Goal: Task Accomplishment & Management: Use online tool/utility

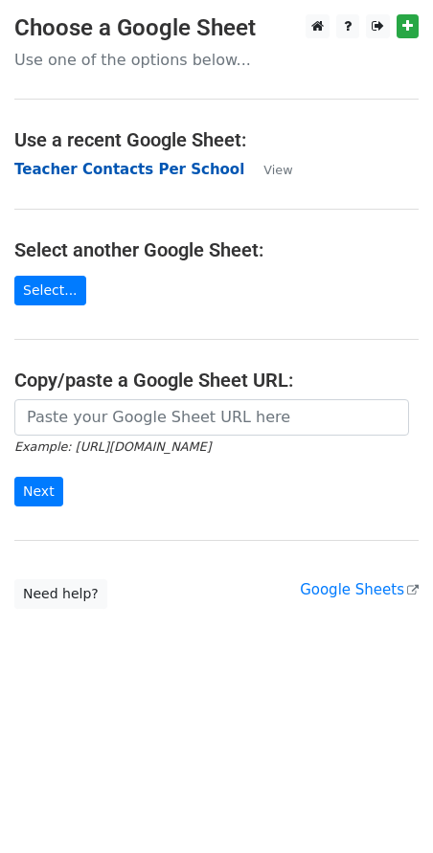
click at [73, 174] on strong "Teacher Contacts Per School" at bounding box center [129, 169] width 230 height 17
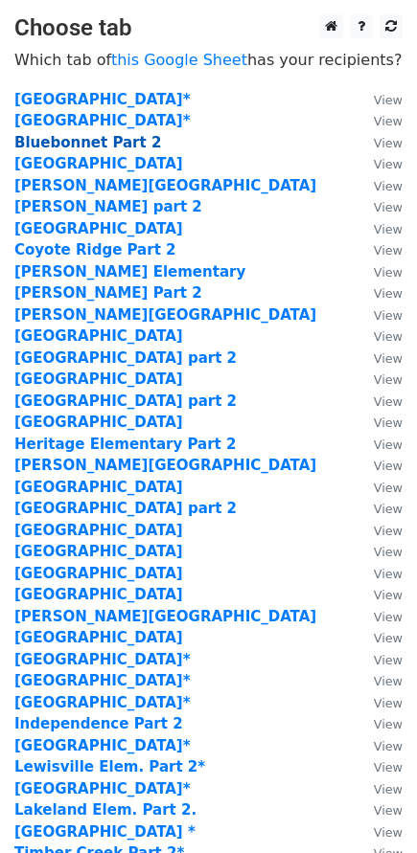
click at [76, 146] on strong "Bluebonnet Part 2" at bounding box center [87, 142] width 147 height 17
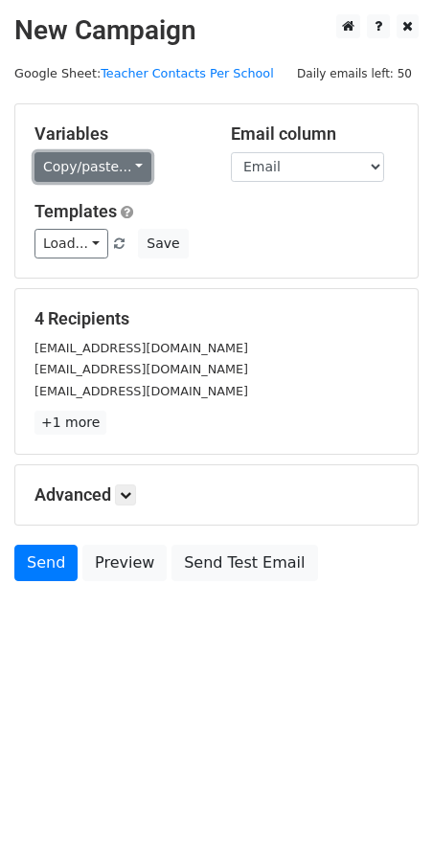
click at [113, 170] on link "Copy/paste..." at bounding box center [92, 167] width 117 height 30
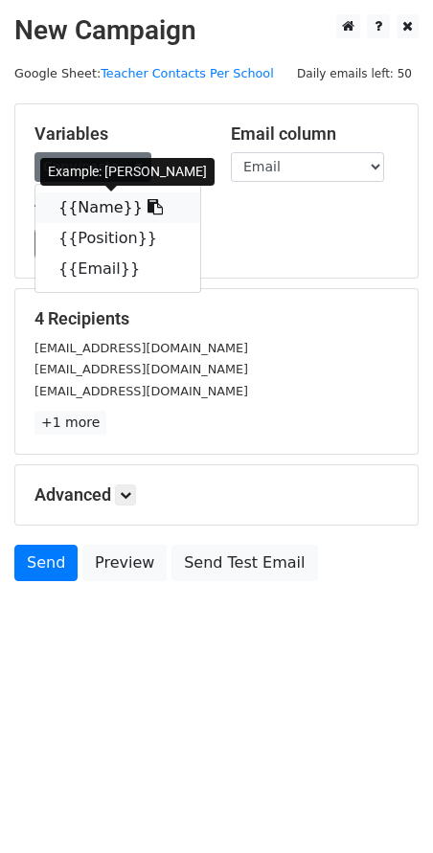
click at [107, 206] on link "{{Name}}" at bounding box center [117, 208] width 165 height 31
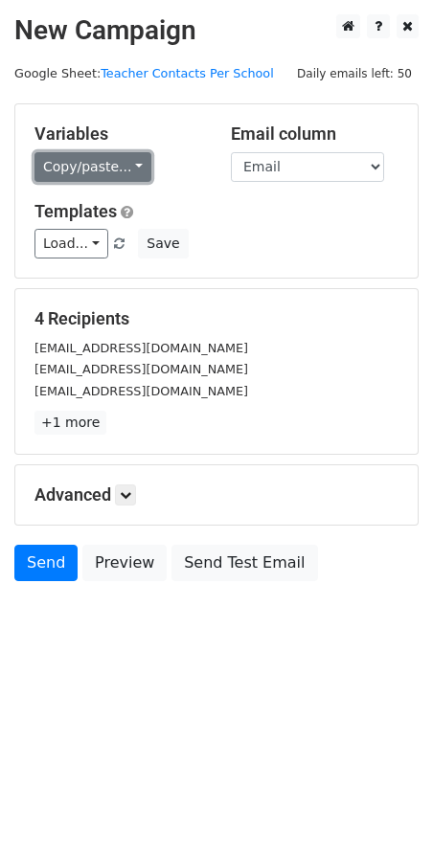
click at [53, 170] on link "Copy/paste..." at bounding box center [92, 167] width 117 height 30
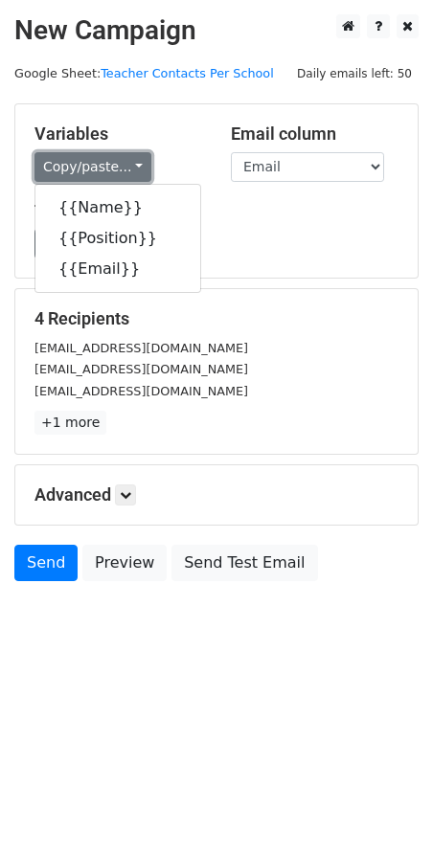
click at [53, 170] on link "Copy/paste..." at bounding box center [92, 167] width 117 height 30
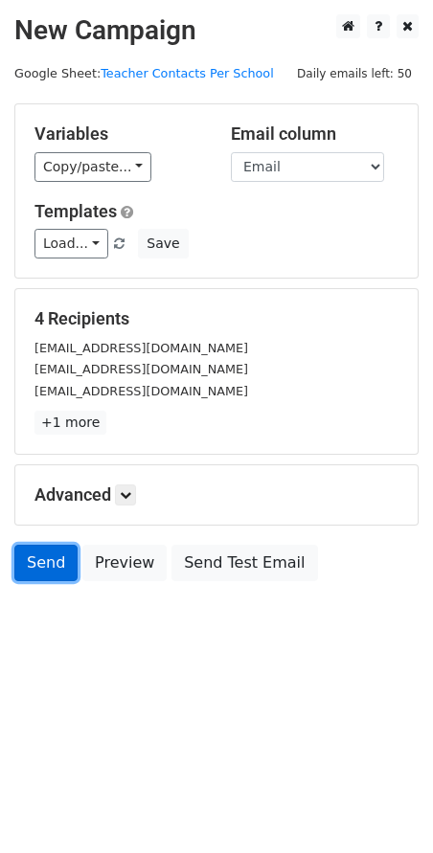
click at [48, 576] on link "Send" at bounding box center [45, 563] width 63 height 36
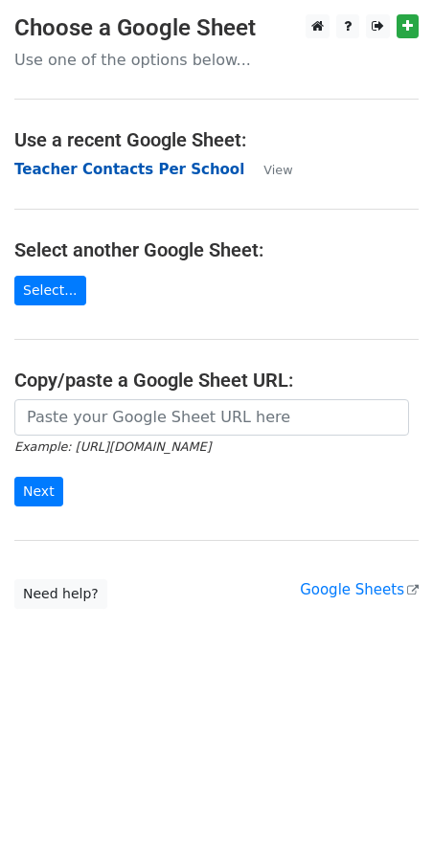
click at [102, 167] on strong "Teacher Contacts Per School" at bounding box center [129, 169] width 230 height 17
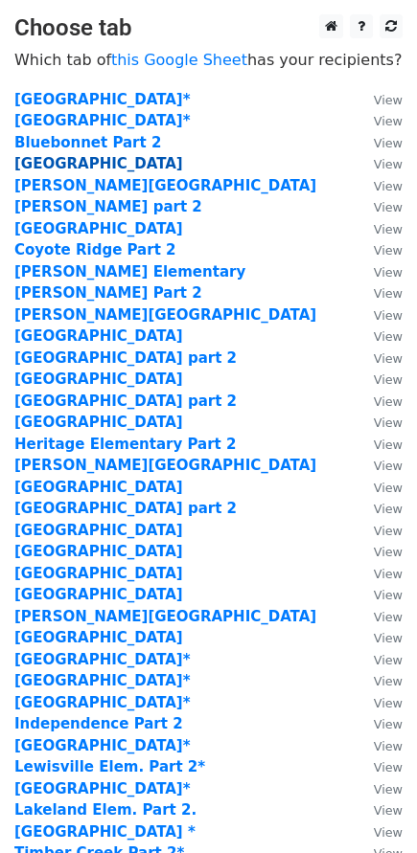
click at [108, 165] on strong "[GEOGRAPHIC_DATA]" at bounding box center [98, 163] width 169 height 17
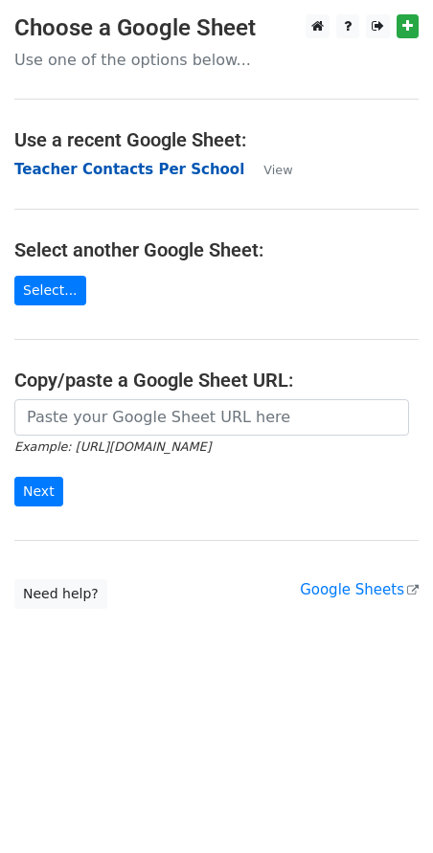
click at [83, 177] on strong "Teacher Contacts Per School" at bounding box center [129, 169] width 230 height 17
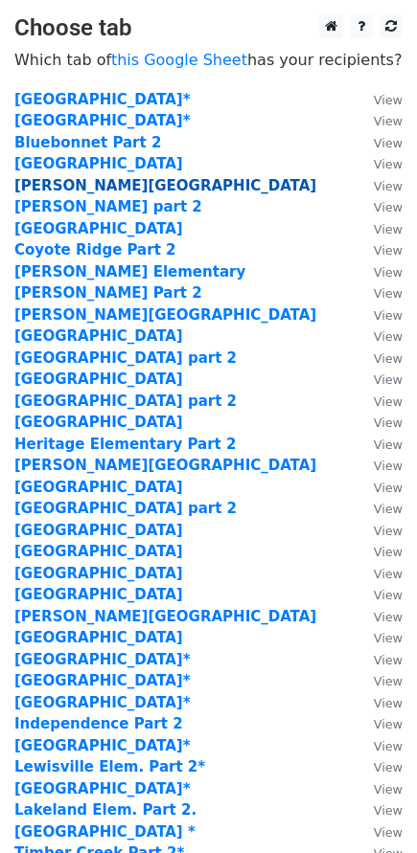
click at [67, 183] on strong "Camey Elementary" at bounding box center [165, 185] width 302 height 17
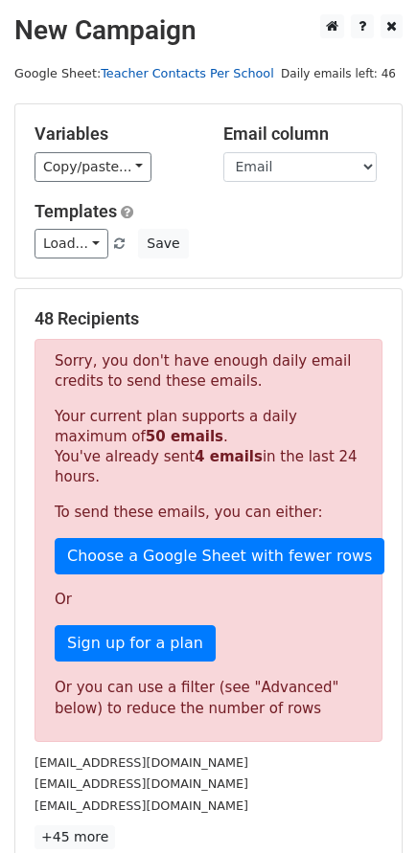
click at [193, 74] on link "Teacher Contacts Per School" at bounding box center [187, 73] width 173 height 14
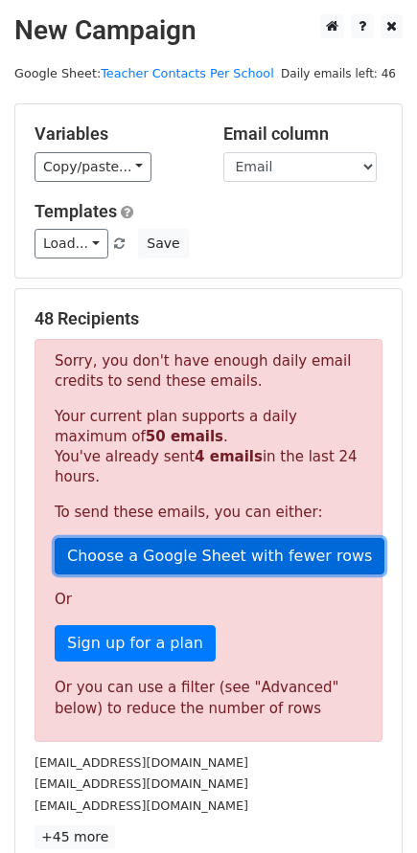
click at [232, 559] on link "Choose a Google Sheet with fewer rows" at bounding box center [219, 556] width 329 height 36
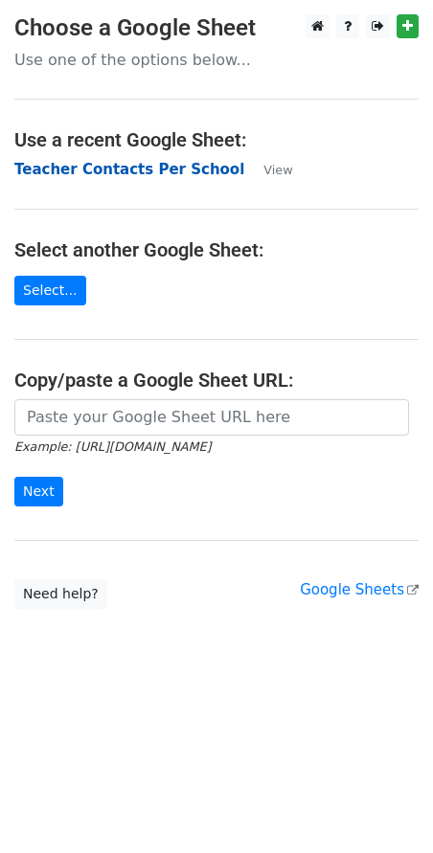
click at [114, 172] on strong "Teacher Contacts Per School" at bounding box center [129, 169] width 230 height 17
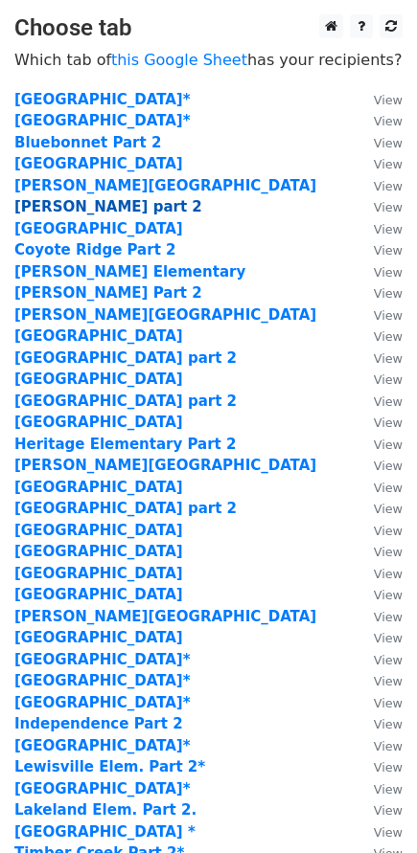
click at [92, 208] on strong "[PERSON_NAME] part 2" at bounding box center [108, 206] width 188 height 17
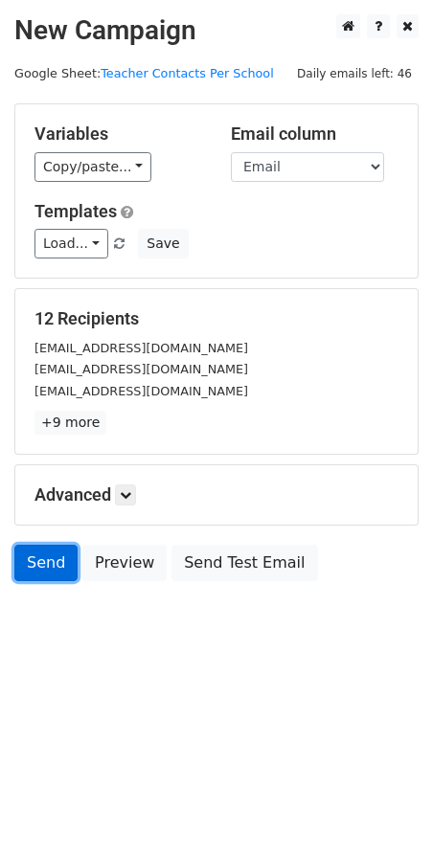
click at [38, 570] on link "Send" at bounding box center [45, 563] width 63 height 36
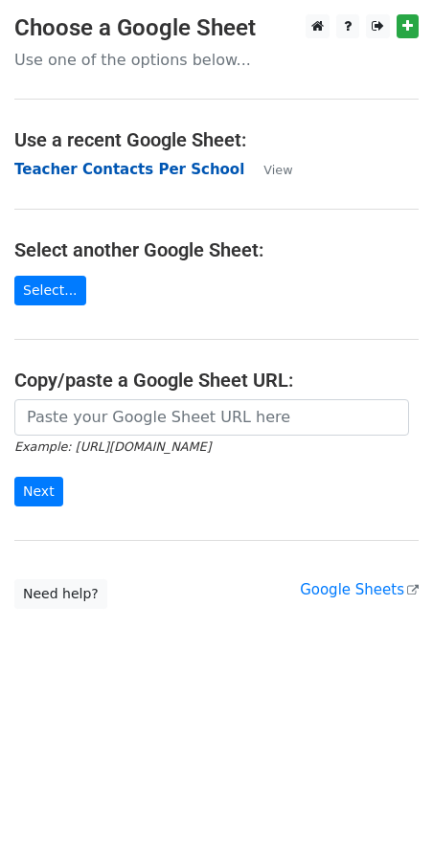
click at [86, 171] on strong "Teacher Contacts Per School" at bounding box center [129, 169] width 230 height 17
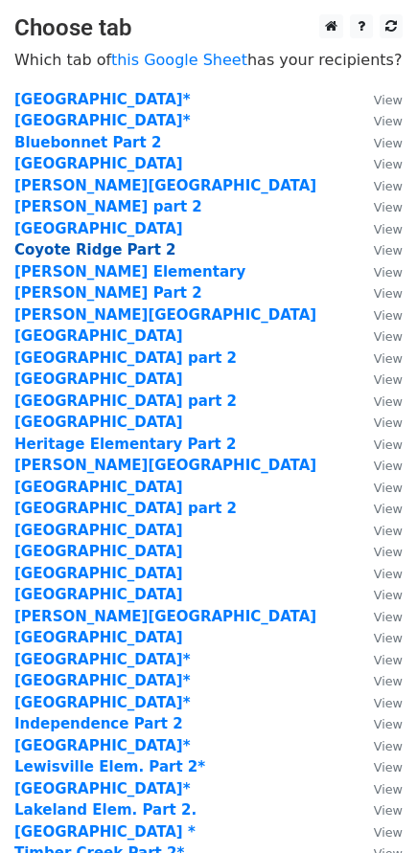
click at [59, 250] on strong "Coyote Ridge Part 2" at bounding box center [94, 249] width 161 height 17
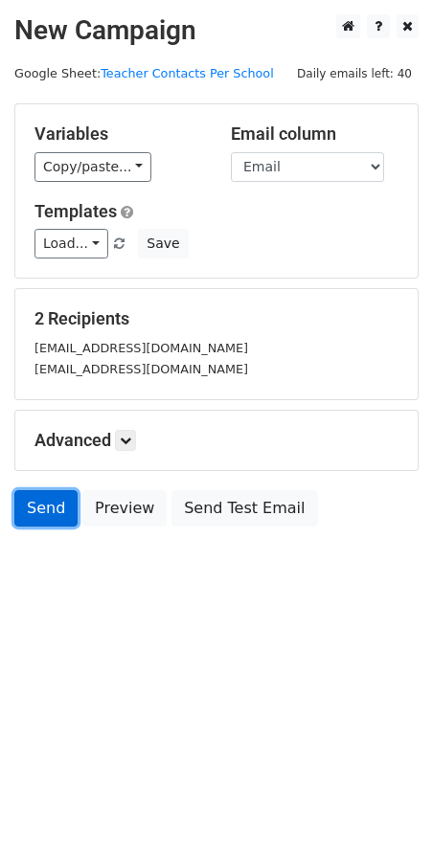
click at [68, 509] on link "Send" at bounding box center [45, 508] width 63 height 36
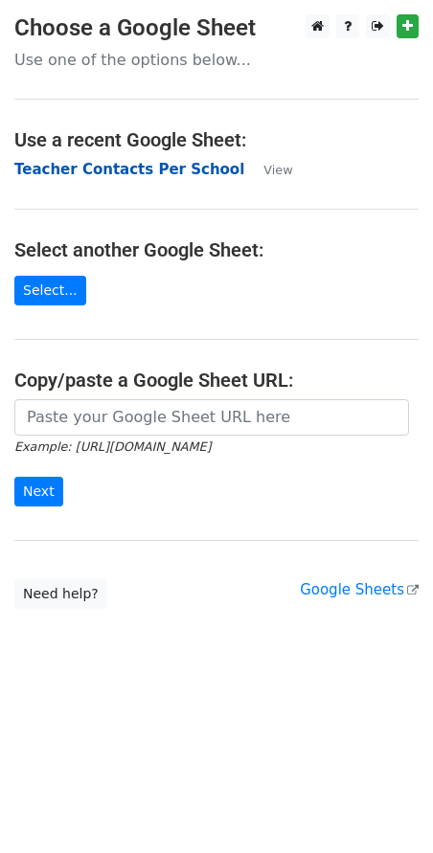
click at [165, 173] on strong "Teacher Contacts Per School" at bounding box center [129, 169] width 230 height 17
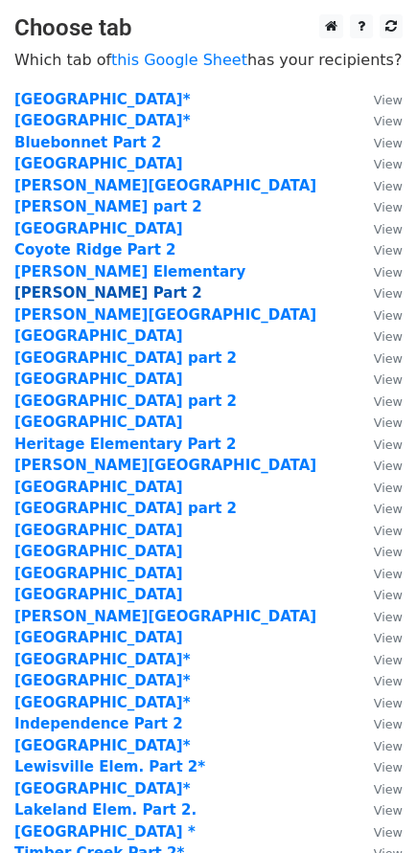
click at [60, 295] on strong "Donald Part 2" at bounding box center [108, 292] width 188 height 17
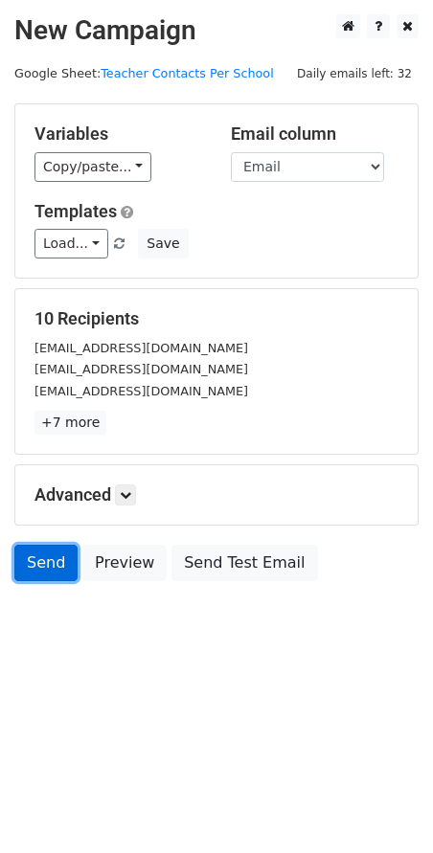
click at [33, 574] on link "Send" at bounding box center [45, 563] width 63 height 36
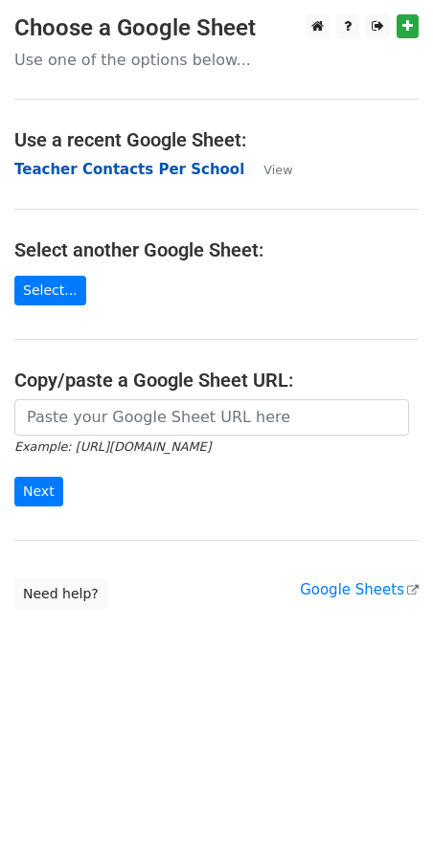
click at [115, 175] on strong "Teacher Contacts Per School" at bounding box center [129, 169] width 230 height 17
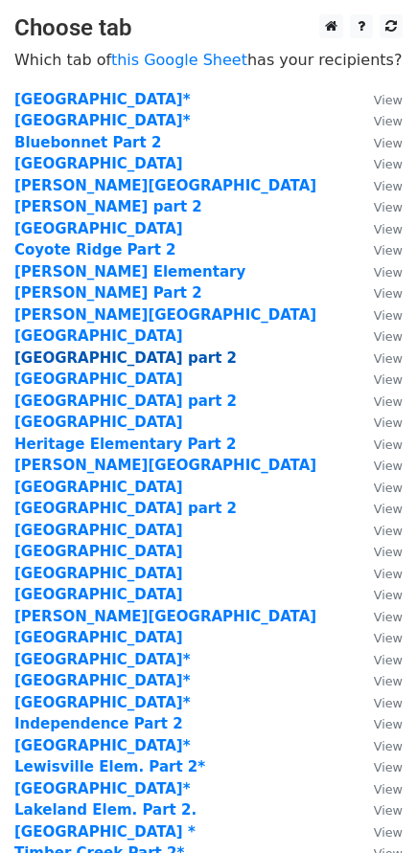
click at [96, 357] on strong "flower mound elementary part 2" at bounding box center [125, 358] width 222 height 17
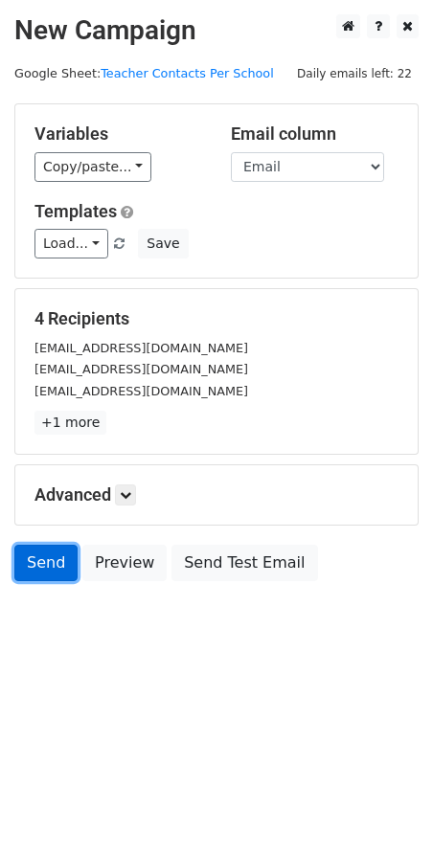
click at [32, 568] on link "Send" at bounding box center [45, 563] width 63 height 36
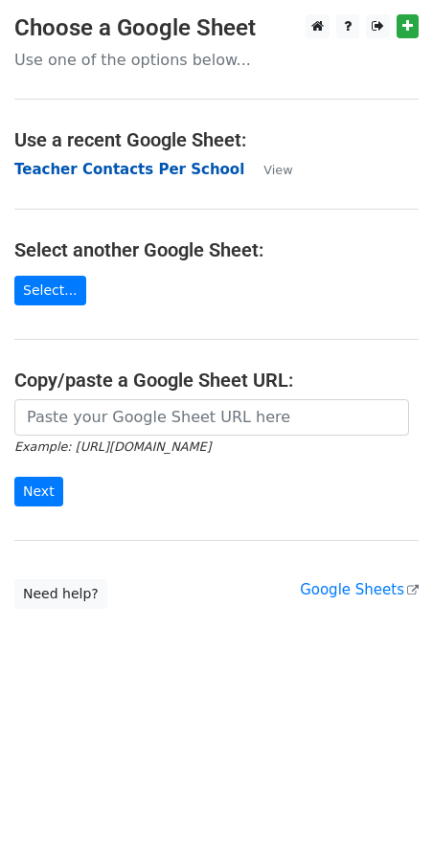
click at [106, 173] on strong "Teacher Contacts Per School" at bounding box center [129, 169] width 230 height 17
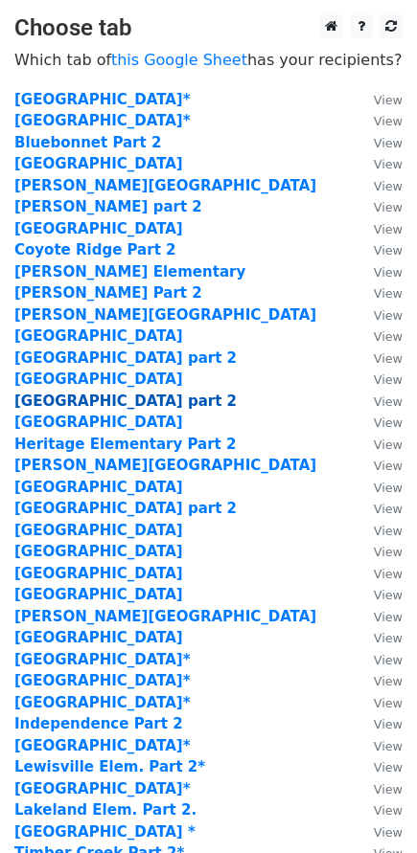
click at [102, 397] on strong "Hebron Elementary part 2" at bounding box center [125, 401] width 222 height 17
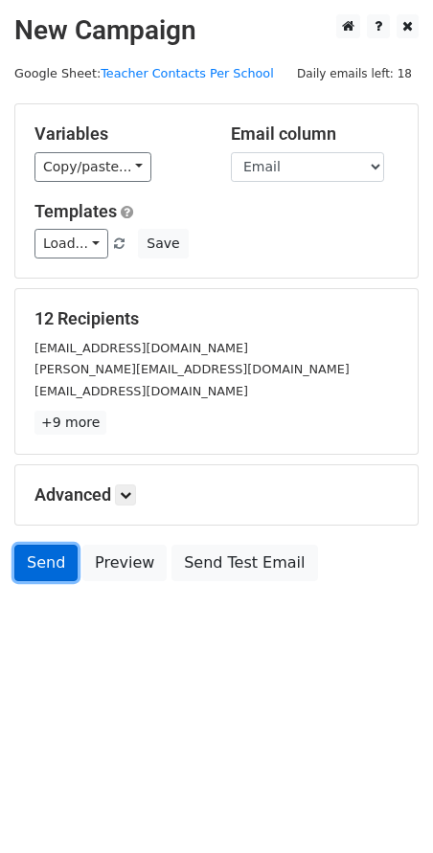
click at [39, 571] on link "Send" at bounding box center [45, 563] width 63 height 36
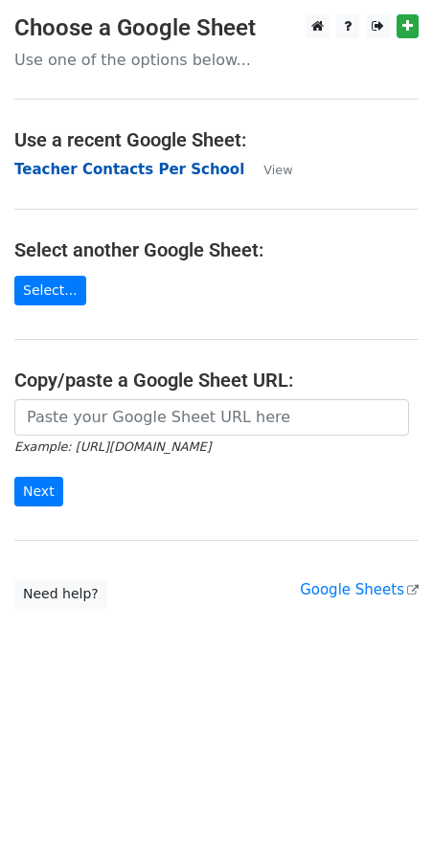
click at [154, 178] on strong "Teacher Contacts Per School" at bounding box center [129, 169] width 230 height 17
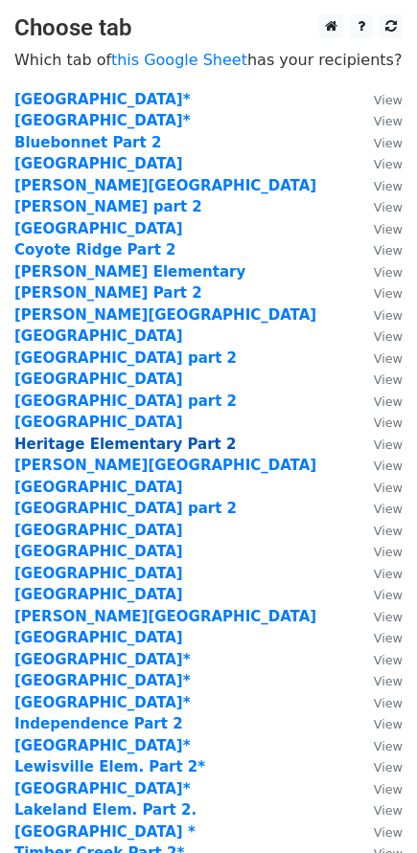
click at [95, 441] on strong "Heritage Elementary Part 2" at bounding box center [124, 444] width 221 height 17
